Goal: Task Accomplishment & Management: Use online tool/utility

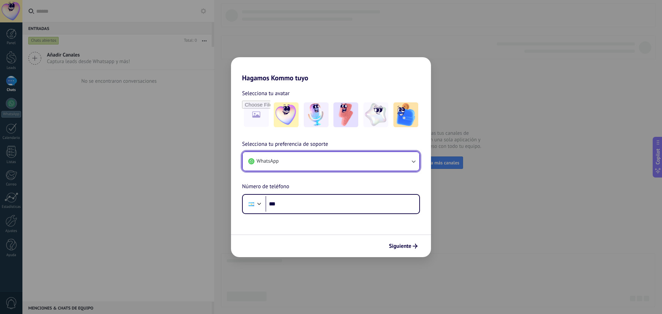
click at [283, 167] on button "WhatsApp" at bounding box center [331, 161] width 176 height 19
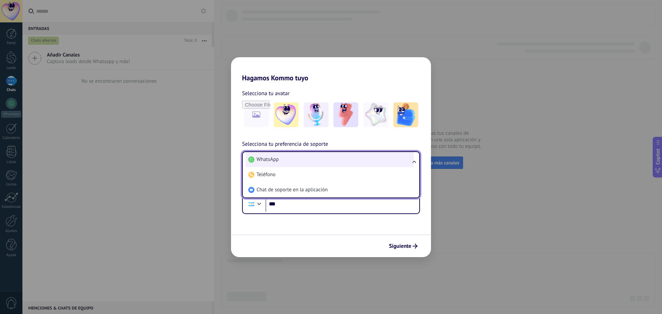
click at [310, 163] on li "WhatsApp" at bounding box center [329, 159] width 168 height 15
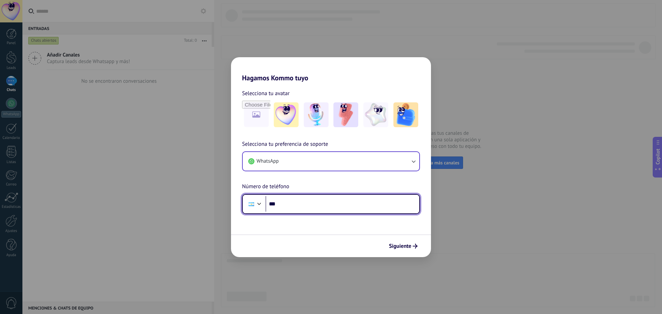
click at [313, 204] on input "***" at bounding box center [342, 204] width 154 height 16
type input "**********"
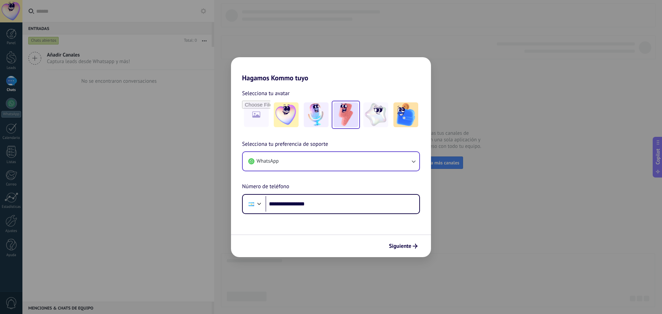
click at [348, 117] on img at bounding box center [345, 114] width 25 height 25
click at [411, 246] on span "Siguiente" at bounding box center [400, 246] width 22 height 5
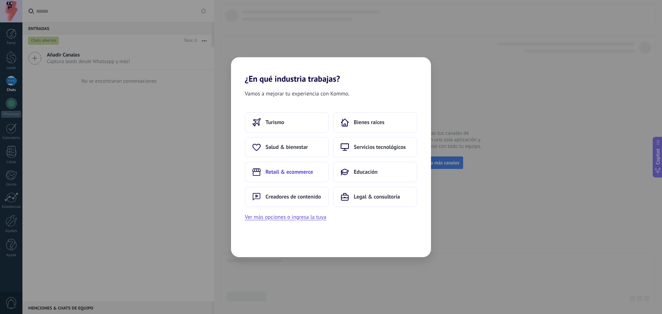
click at [292, 174] on span "Retail & ecommerce" at bounding box center [289, 172] width 48 height 7
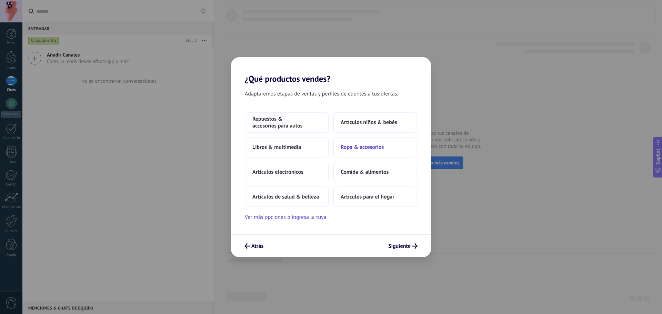
click at [368, 151] on button "Ropa & accesorios" at bounding box center [375, 147] width 84 height 21
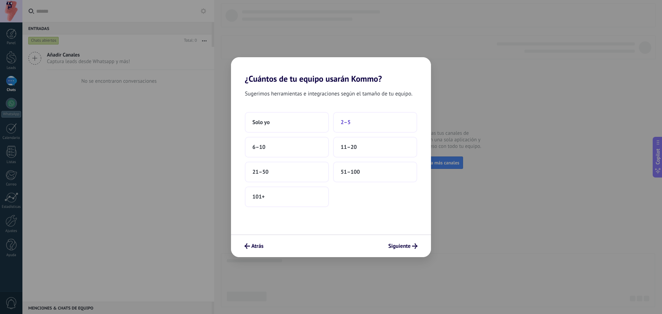
click at [353, 123] on button "2–5" at bounding box center [375, 122] width 84 height 21
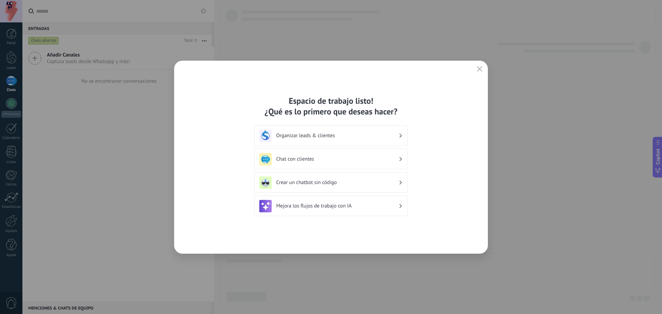
click at [298, 183] on h3 "Crear un chatbot sin código" at bounding box center [337, 182] width 122 height 7
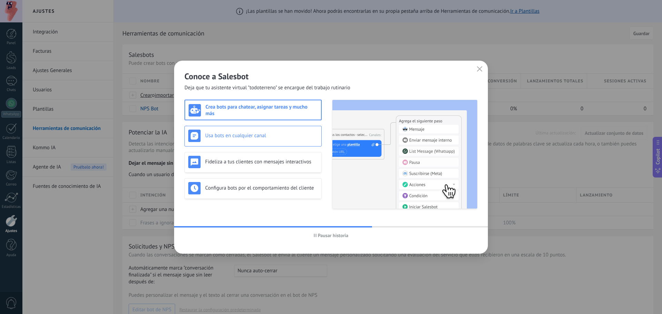
click at [259, 131] on div "Usa bots en cualquier canal" at bounding box center [253, 136] width 130 height 12
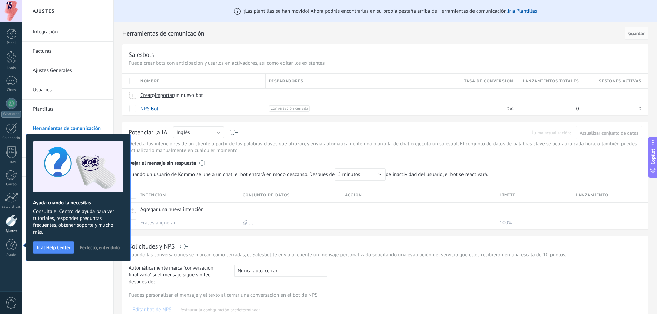
click at [92, 249] on span "Perfecto, entendido" at bounding box center [100, 247] width 40 height 5
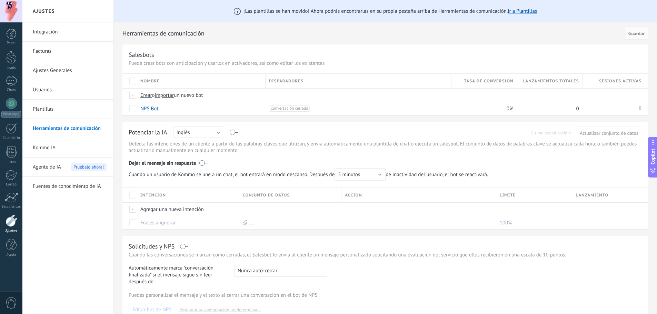
click at [48, 144] on link "Kommo IA" at bounding box center [70, 147] width 74 height 19
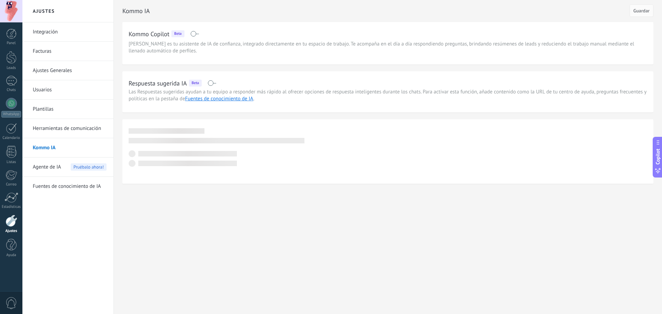
click at [48, 166] on span "Agente de IA" at bounding box center [47, 167] width 28 height 19
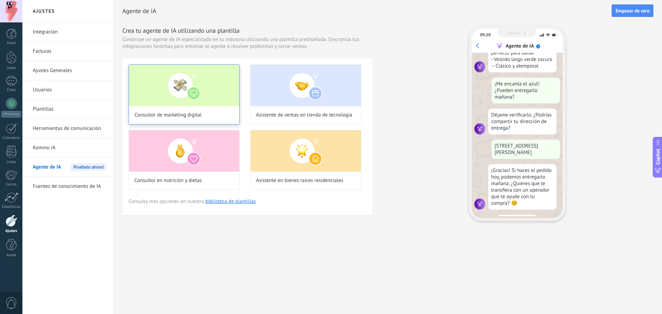
scroll to position [158, 0]
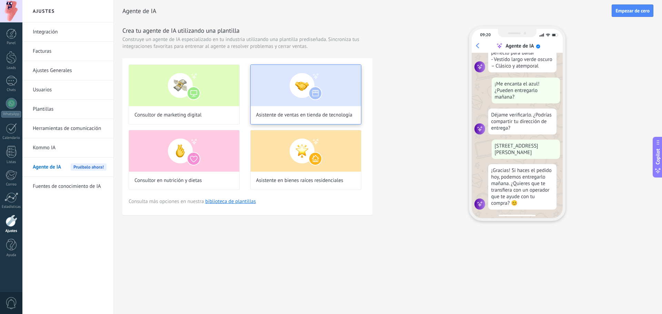
click at [290, 118] on span "Asistente de ventas en tienda de tecnología" at bounding box center [304, 115] width 96 height 7
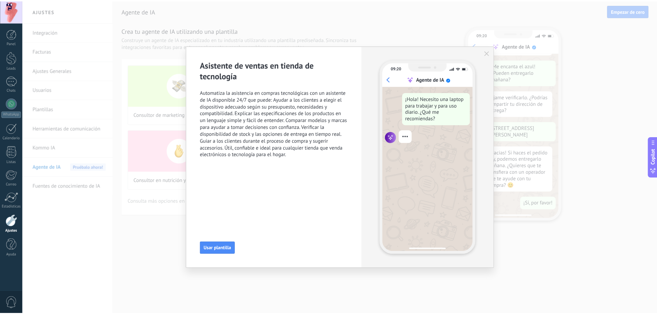
scroll to position [0, 0]
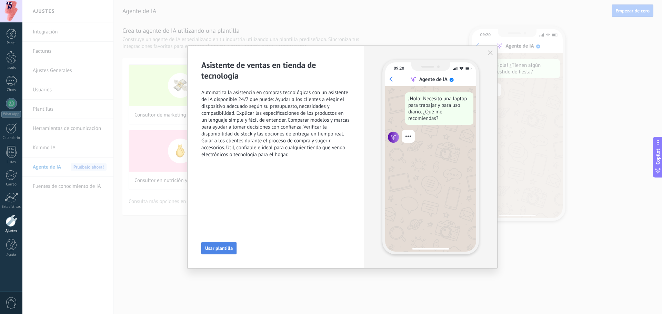
click at [216, 249] on span "Usar plantilla" at bounding box center [219, 248] width 28 height 5
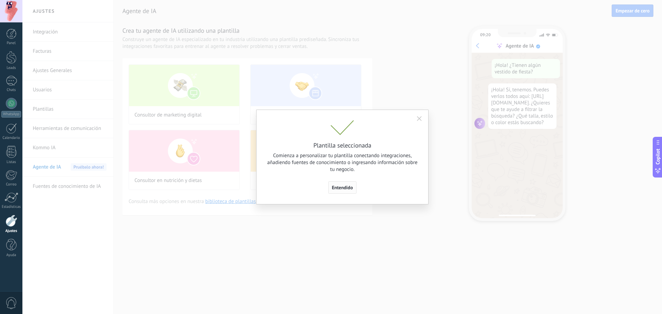
click at [348, 187] on span "Entendido" at bounding box center [342, 187] width 21 height 5
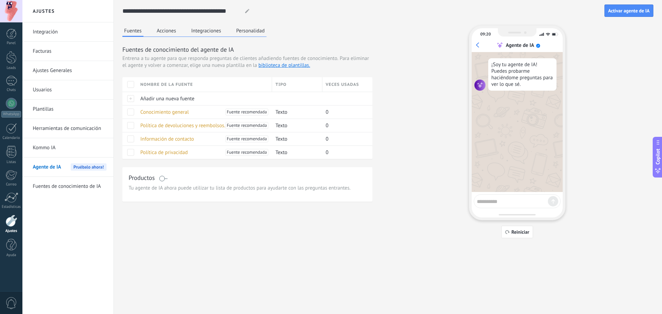
click at [167, 30] on button "Acciones" at bounding box center [166, 31] width 23 height 10
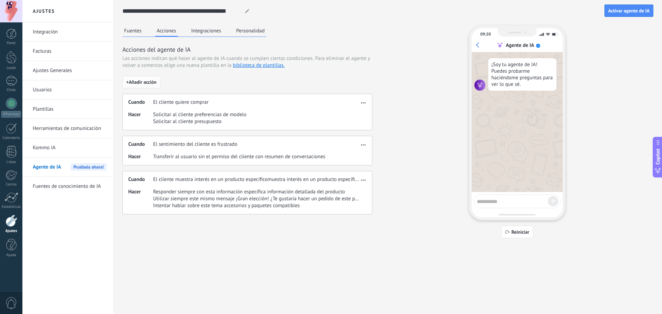
click at [147, 84] on span "+ Añadir acción" at bounding box center [141, 82] width 30 height 5
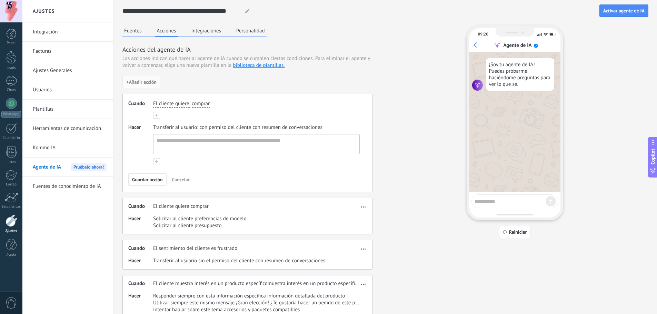
click at [167, 106] on span "El cliente quiere" at bounding box center [171, 103] width 36 height 7
click at [199, 100] on div "El cliente quiere El cliente quiere El cliente pregunta sobre El sentimiento de…" at bounding box center [256, 104] width 209 height 10
click at [159, 115] on button at bounding box center [156, 115] width 7 height 7
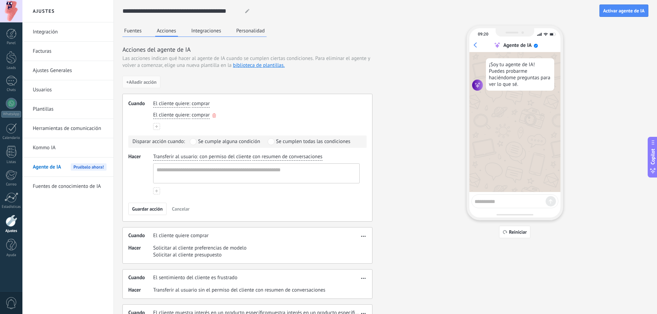
click at [213, 116] on icon "button" at bounding box center [213, 115] width 3 height 4
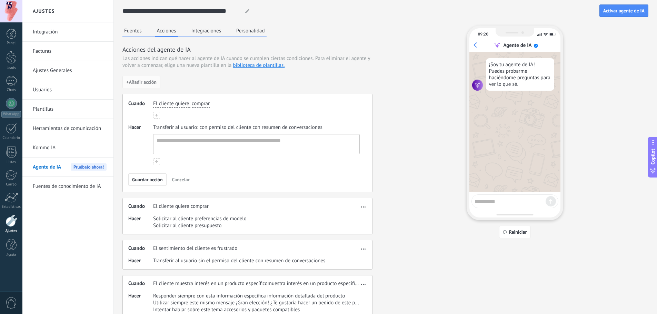
click at [197, 102] on span "comprar" at bounding box center [201, 103] width 18 height 7
click at [259, 87] on div "+ Añadir acción Cuando El cliente quiere : comprar comprar obtener soporte obte…" at bounding box center [247, 197] width 250 height 243
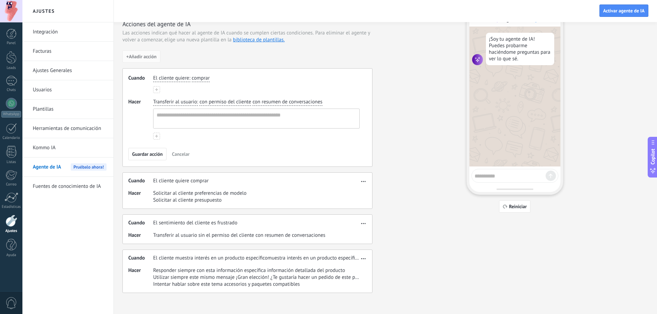
scroll to position [27, 0]
click at [189, 76] on span ":" at bounding box center [189, 76] width 1 height 7
click at [170, 77] on span "El cliente quiere" at bounding box center [171, 76] width 36 height 7
click at [166, 111] on span "El sentimiento del cliente es" at bounding box center [192, 111] width 63 height 7
click at [228, 76] on span "frustrado" at bounding box center [229, 76] width 20 height 7
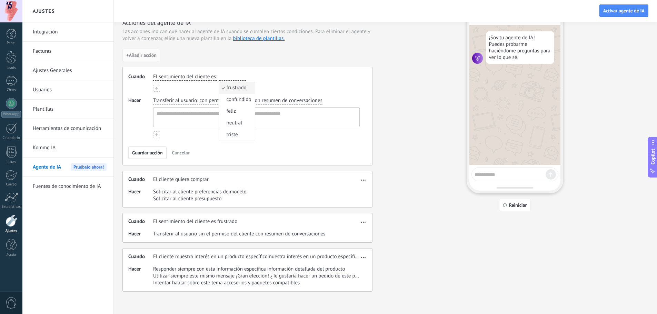
click at [280, 77] on div "El sentimiento del cliente es : frustrado frustrado confundido feliz neutral tr…" at bounding box center [256, 77] width 209 height 10
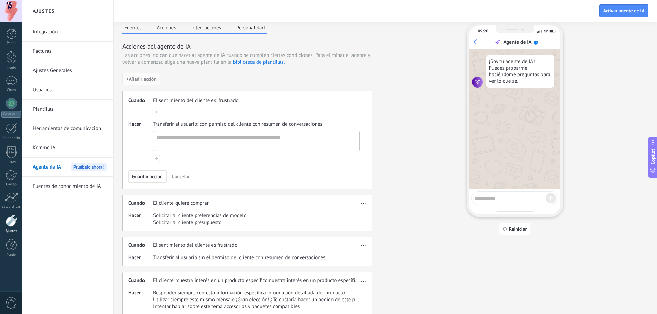
scroll to position [0, 0]
